Goal: Task Accomplishment & Management: Manage account settings

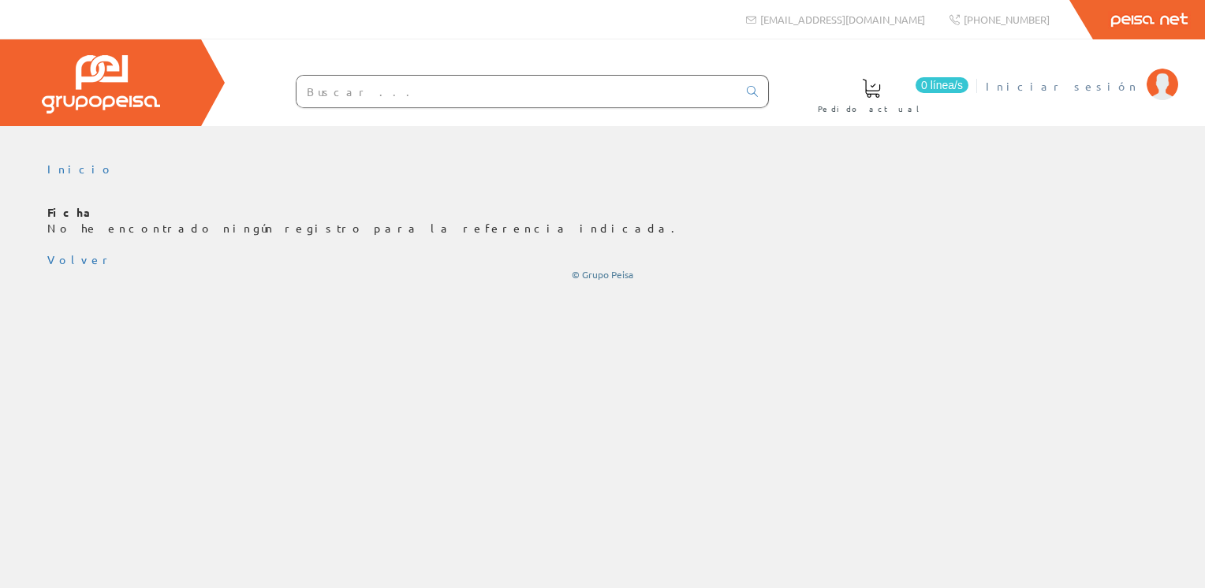
click at [1093, 87] on span "Iniciar sesión" at bounding box center [1062, 86] width 153 height 16
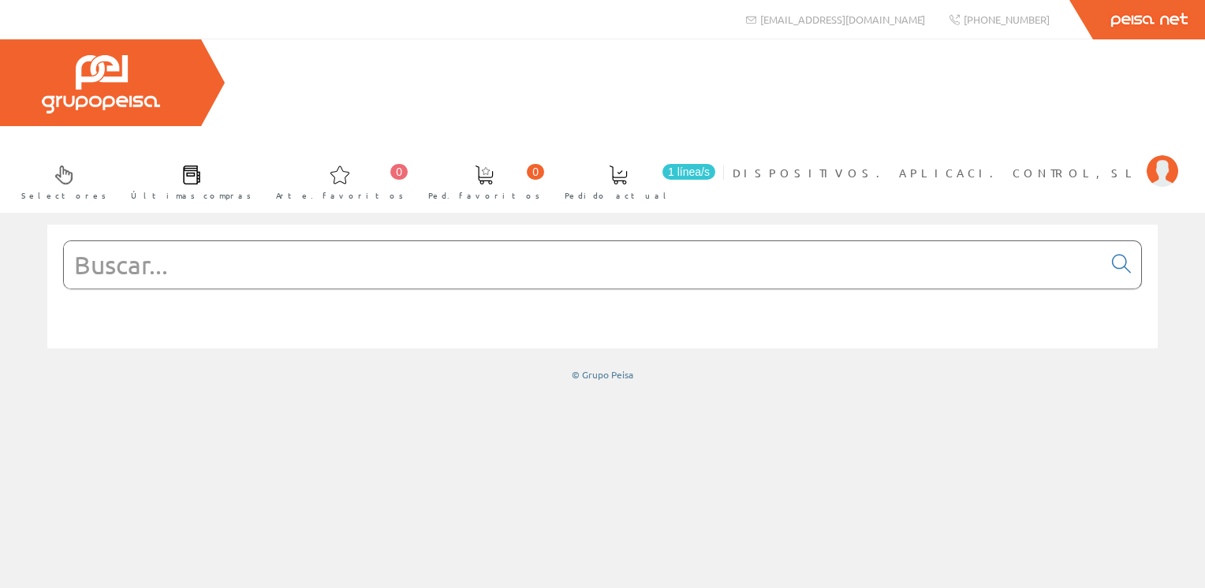
click at [201, 166] on span at bounding box center [191, 175] width 19 height 19
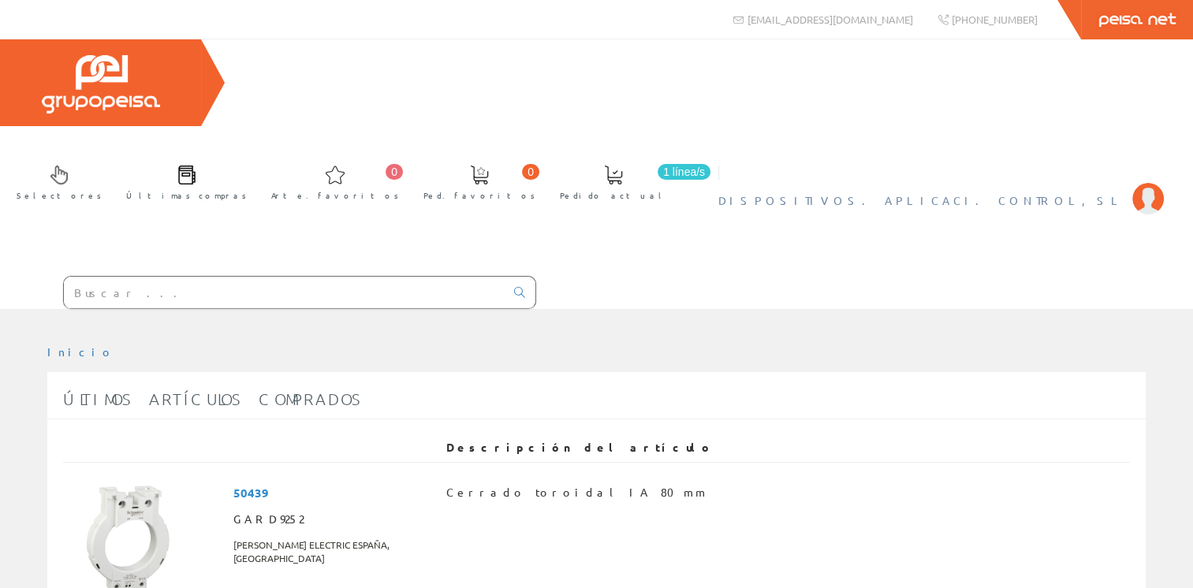
click at [1147, 183] on img at bounding box center [1149, 199] width 32 height 32
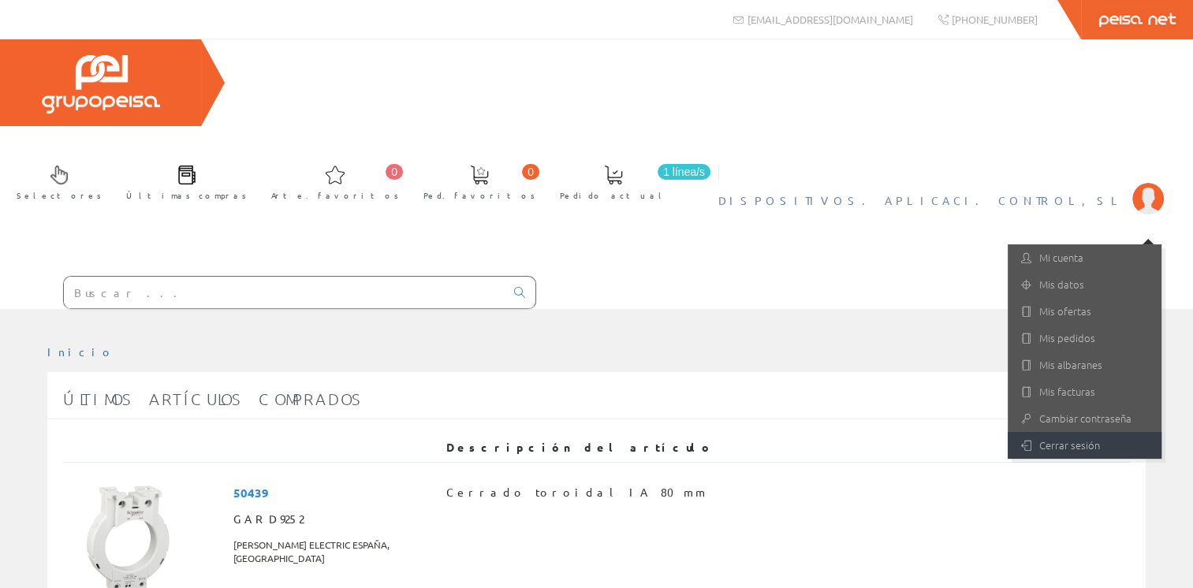
click at [1083, 438] on font "Cerrar sesión" at bounding box center [1069, 445] width 61 height 15
